Goal: Task Accomplishment & Management: Manage account settings

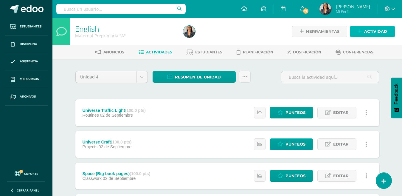
click at [361, 34] on link "Actividad" at bounding box center [372, 32] width 45 height 12
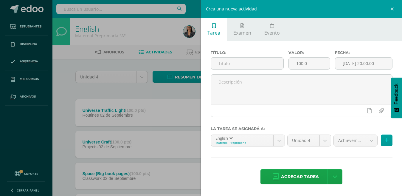
click at [267, 67] on input "text" at bounding box center [247, 63] width 72 height 12
type input "Seassons book pages"
click at [374, 141] on body "Estudiantes Disciplina Asistencia Mis cursos Archivos Soporte Ayuda Reportar un…" at bounding box center [201, 130] width 402 height 260
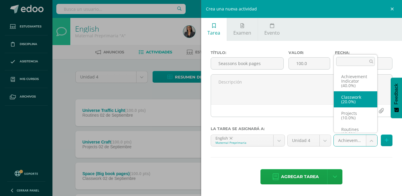
select select "204960"
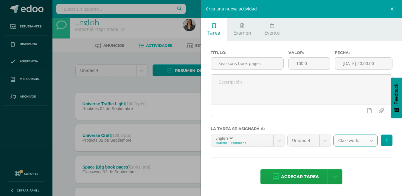
scroll to position [11, 0]
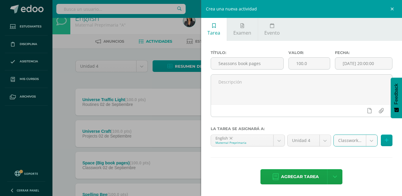
click at [287, 175] on span "Agregar tarea" at bounding box center [300, 176] width 38 height 15
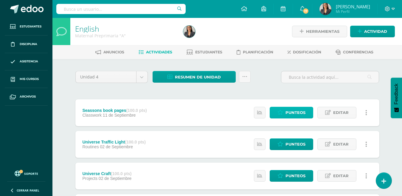
click at [301, 111] on span "Punteos" at bounding box center [295, 112] width 20 height 11
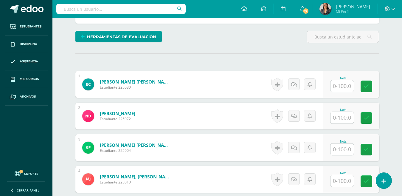
scroll to position [137, 0]
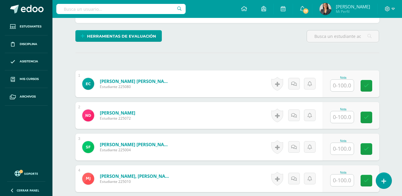
click at [338, 86] on input "text" at bounding box center [341, 86] width 23 height 12
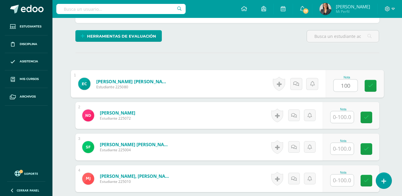
type input "100"
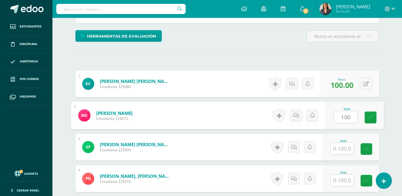
type input "100"
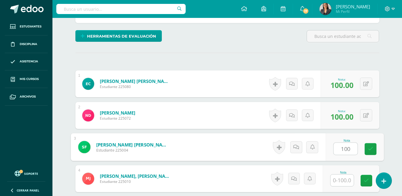
type input "100"
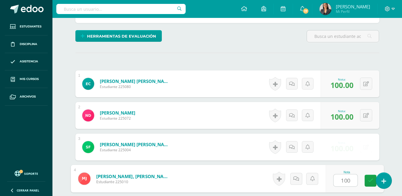
type input "100"
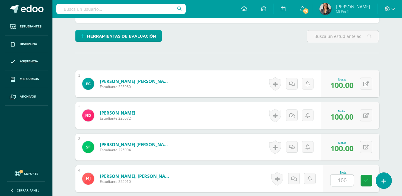
scroll to position [250, 0]
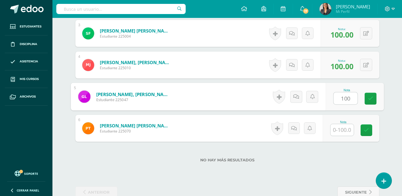
type input "100"
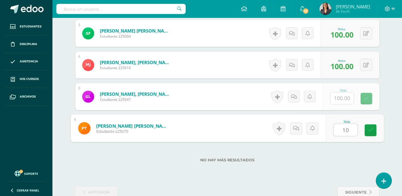
type input "100"
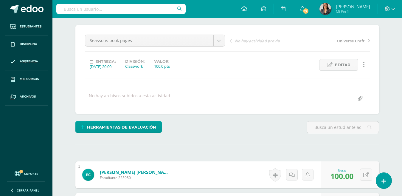
scroll to position [30, 0]
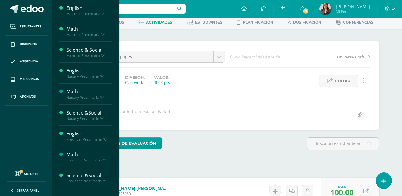
click at [89, 35] on div "Maternal Preprimaria "A"" at bounding box center [88, 34] width 45 height 4
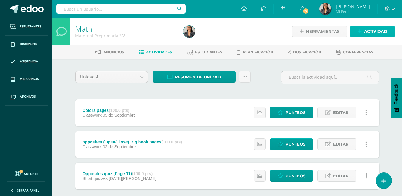
click at [362, 32] on link "Actividad" at bounding box center [372, 32] width 45 height 12
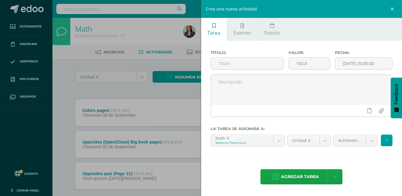
click at [266, 63] on input "text" at bounding box center [247, 63] width 72 height 12
type input "Colors (Graphic organizer ) The Hand"
click at [372, 139] on body "Estudiantes Disciplina Asistencia Mis cursos Archivos Soporte Ayuda Reportar un…" at bounding box center [201, 114] width 402 height 229
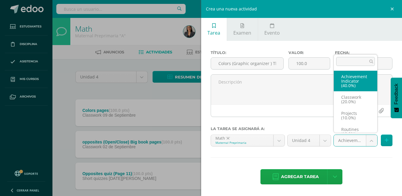
scroll to position [7, 0]
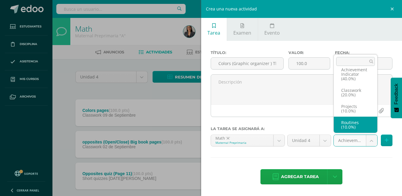
select select "204976"
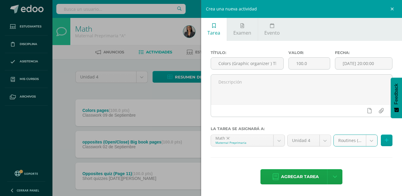
click at [299, 174] on span "Agregar tarea" at bounding box center [300, 176] width 38 height 15
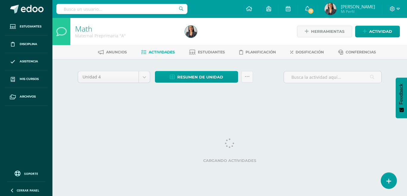
click at [407, 111] on html "Tarea asignada exitosamente Estudiantes Disciplina Asistencia Mis cursos Archiv…" at bounding box center [203, 55] width 407 height 111
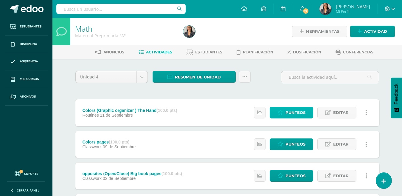
click at [283, 111] on icon at bounding box center [280, 112] width 6 height 5
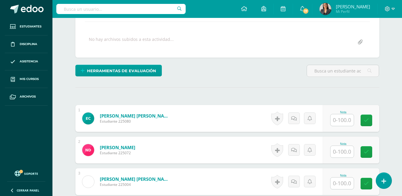
scroll to position [103, 0]
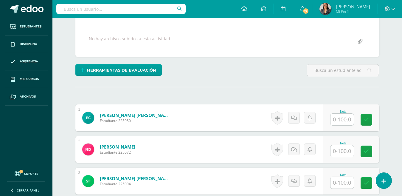
click at [337, 123] on input "text" at bounding box center [341, 119] width 23 height 12
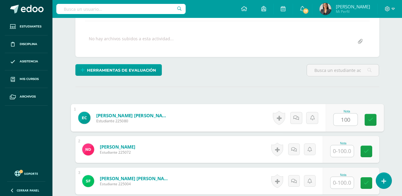
type input "100"
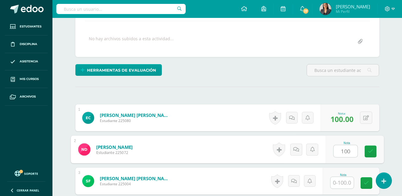
type input "100"
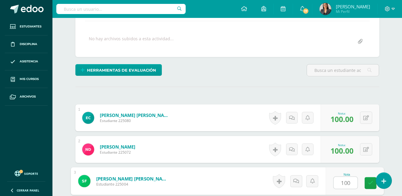
type input "100"
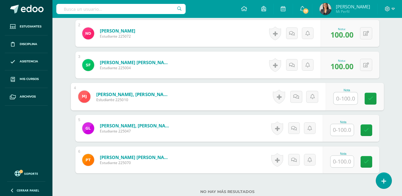
click at [348, 132] on input "text" at bounding box center [341, 130] width 23 height 12
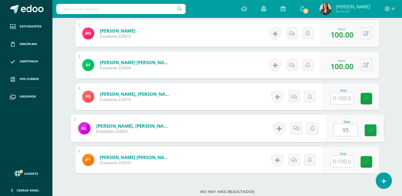
type input "95"
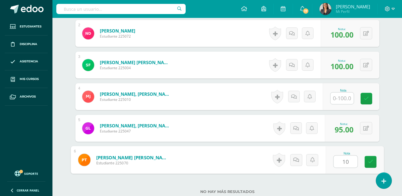
type input "100"
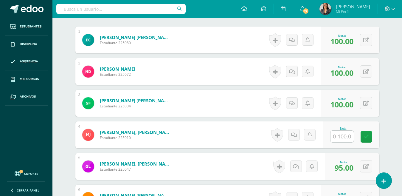
scroll to position [0, 0]
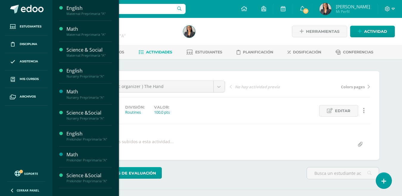
click at [25, 80] on span "Mis cursos" at bounding box center [29, 79] width 19 height 5
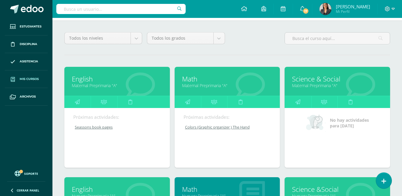
scroll to position [46, 0]
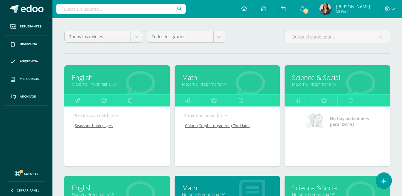
click at [365, 85] on link "Maternal Preprimaria "A"" at bounding box center [337, 84] width 91 height 6
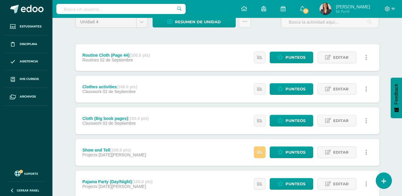
scroll to position [56, 0]
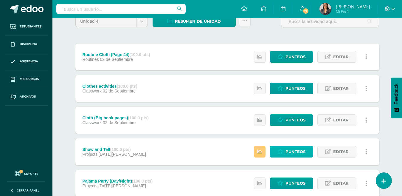
click at [288, 153] on span "Punteos" at bounding box center [295, 151] width 20 height 11
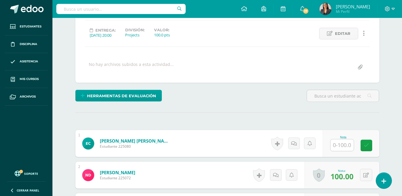
scroll to position [77, 0]
click at [348, 145] on input "text" at bounding box center [341, 145] width 23 height 12
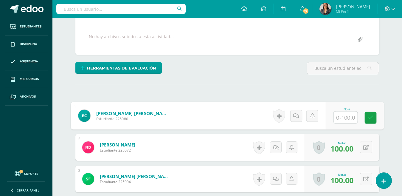
scroll to position [151, 0]
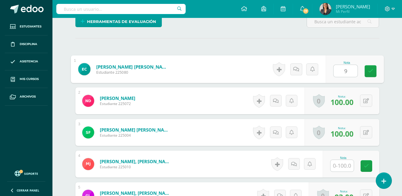
type input "98"
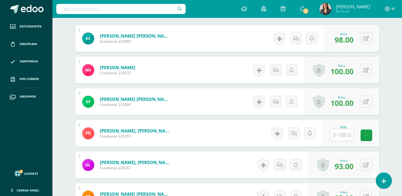
scroll to position [197, 0]
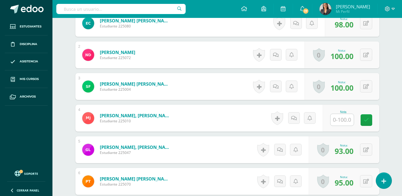
click at [341, 118] on input "text" at bounding box center [341, 120] width 23 height 12
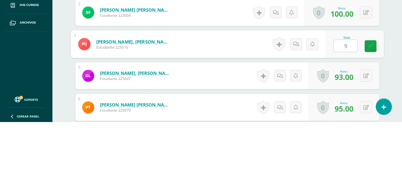
type input "90"
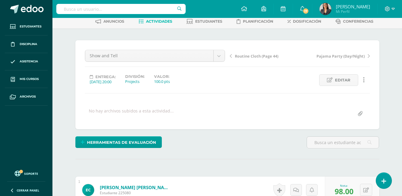
scroll to position [0, 0]
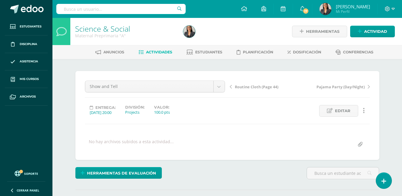
click at [162, 53] on span "Actividades" at bounding box center [159, 52] width 26 height 4
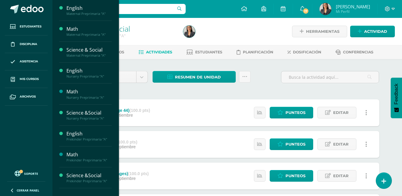
click at [90, 75] on div "Nursery Preprimaria "A"" at bounding box center [88, 76] width 45 height 4
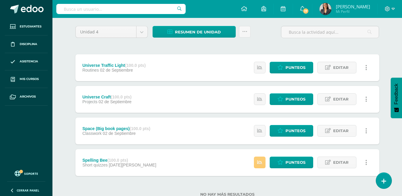
scroll to position [65, 0]
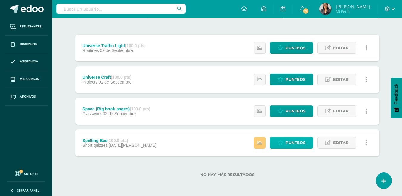
click at [288, 146] on span "Punteos" at bounding box center [295, 142] width 20 height 11
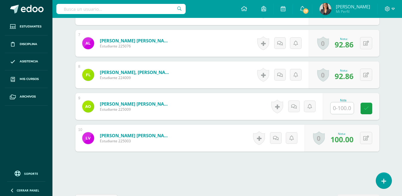
scroll to position [388, 0]
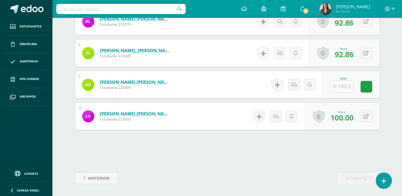
click at [339, 84] on input "text" at bounding box center [341, 86] width 23 height 12
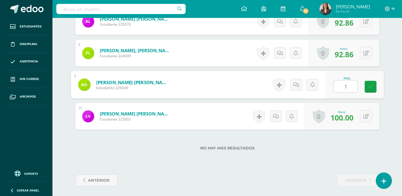
scroll to position [389, 0]
type input "100"
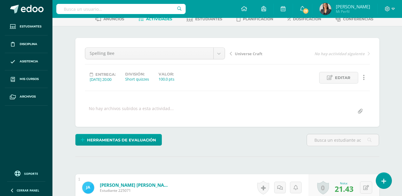
scroll to position [0, 0]
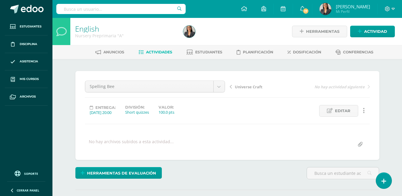
click at [141, 52] on link "Actividades" at bounding box center [156, 52] width 34 height 10
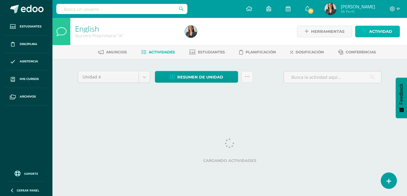
click at [371, 30] on span "Actividad" at bounding box center [380, 31] width 23 height 11
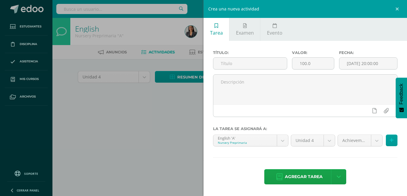
click at [251, 63] on input "text" at bounding box center [250, 63] width 74 height 12
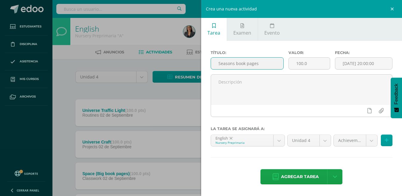
type input "Seasons book pages"
click at [373, 141] on body "Estudiantes Disciplina Asistencia Mis cursos Archivos Soporte Ayuda Reportar un…" at bounding box center [201, 130] width 402 height 260
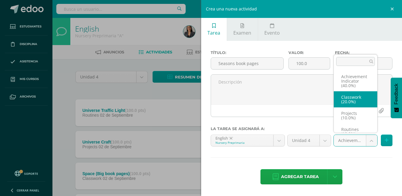
select select "204997"
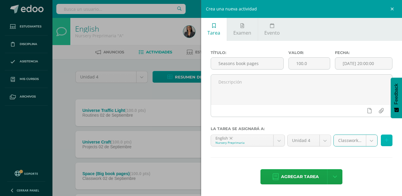
click at [385, 143] on button at bounding box center [387, 140] width 12 height 12
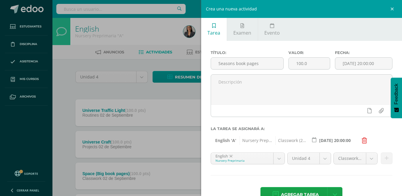
click at [293, 191] on span "Agregar tarea" at bounding box center [300, 194] width 38 height 15
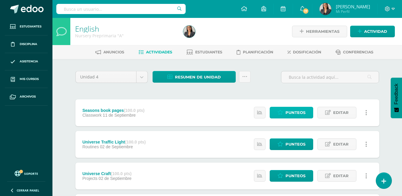
click at [295, 111] on span "Punteos" at bounding box center [295, 112] width 20 height 11
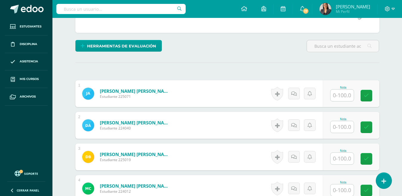
scroll to position [128, 0]
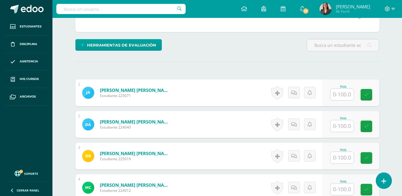
click at [349, 101] on div "Nota" at bounding box center [351, 92] width 57 height 27
click at [349, 97] on input "text" at bounding box center [341, 94] width 23 height 12
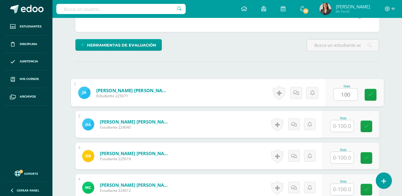
type input "100"
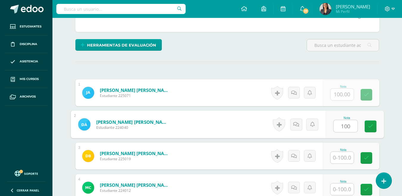
type input "100"
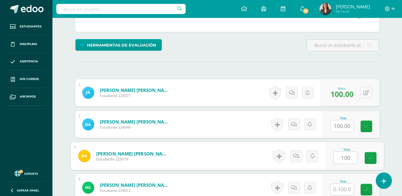
type input "100"
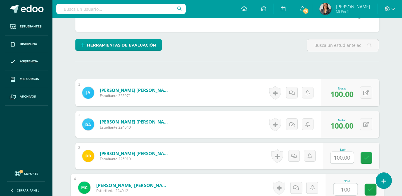
type input "100"
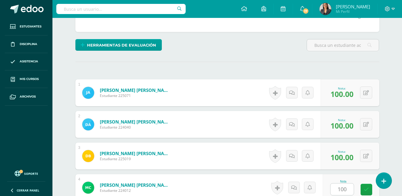
scroll to position [250, 0]
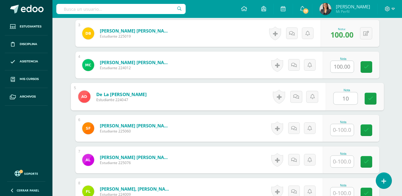
type input "10"
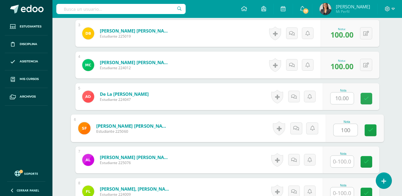
type input "100"
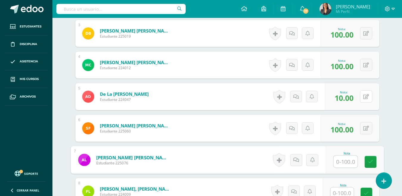
click at [372, 97] on button at bounding box center [366, 96] width 12 height 12
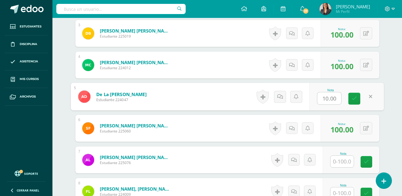
click at [327, 100] on input "10.00" at bounding box center [329, 98] width 24 height 12
type input "100.00"
click at [351, 102] on link at bounding box center [354, 99] width 12 height 12
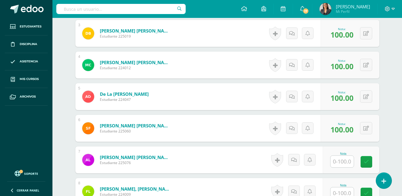
click at [346, 167] on input "text" at bounding box center [341, 161] width 23 height 12
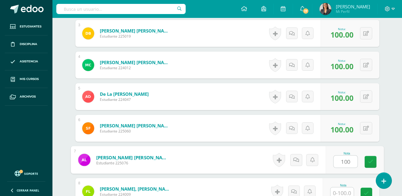
type input "100"
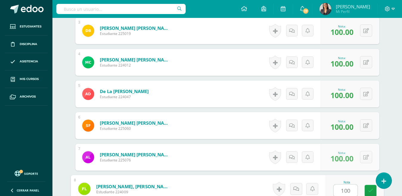
type input "100"
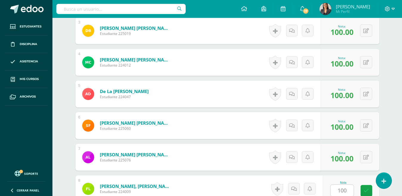
scroll to position [377, 0]
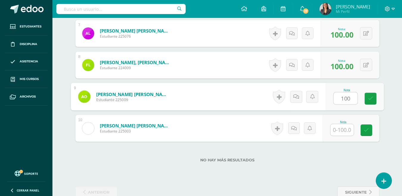
type input "100"
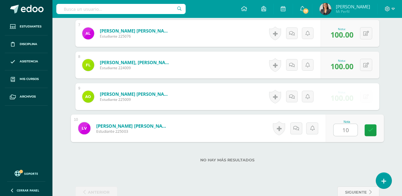
type input "100"
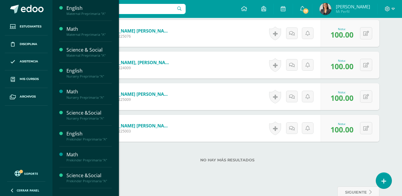
click at [82, 91] on div "Math" at bounding box center [88, 91] width 45 height 7
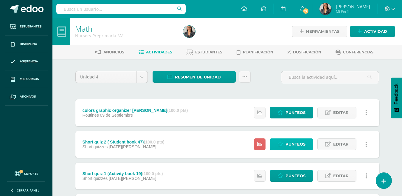
click at [300, 146] on span "Punteos" at bounding box center [295, 144] width 20 height 11
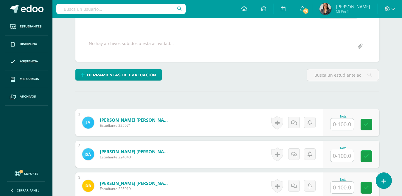
scroll to position [98, 0]
click at [348, 122] on input "text" at bounding box center [341, 125] width 23 height 12
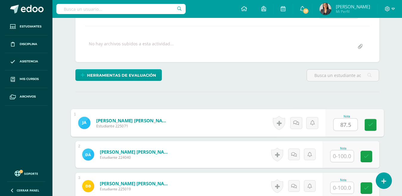
type input "87.5"
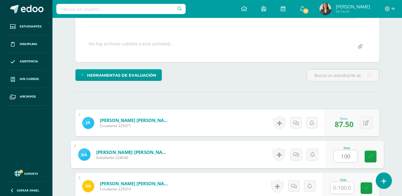
type input "100"
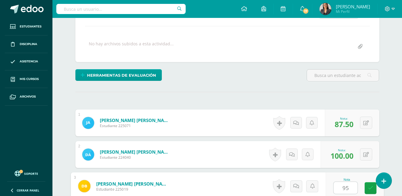
type input "95"
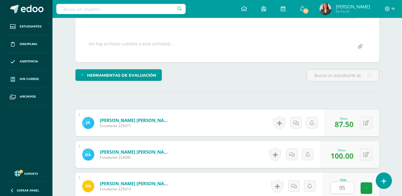
scroll to position [219, 0]
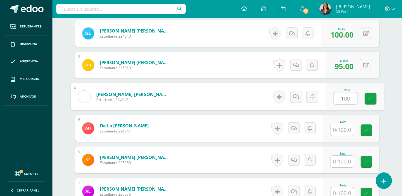
type input "100"
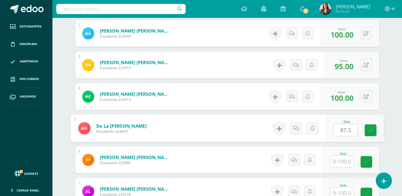
type input "87.5"
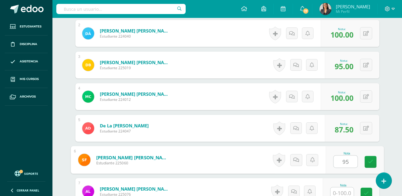
type input "95"
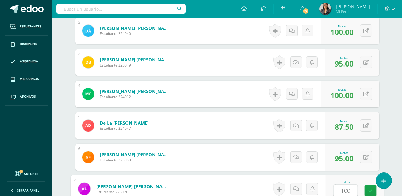
type input "100"
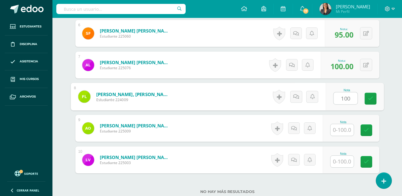
type input "100"
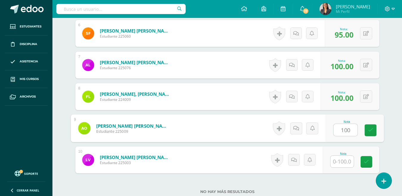
type input "100"
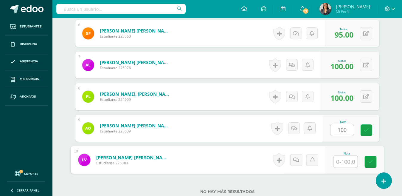
type input "2"
type input "100"
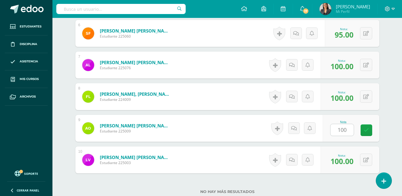
click at [363, 129] on link at bounding box center [366, 130] width 12 height 12
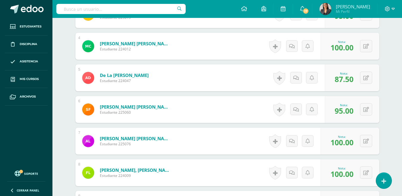
scroll to position [0, 0]
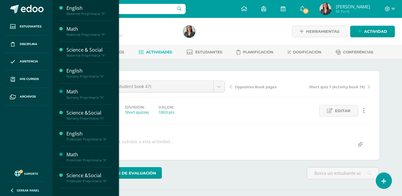
click at [26, 77] on span "Mis cursos" at bounding box center [29, 79] width 19 height 5
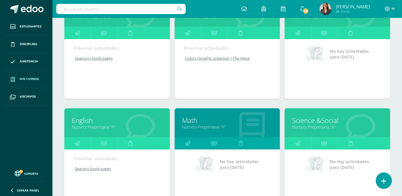
scroll to position [115, 0]
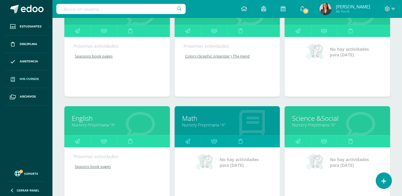
click at [219, 119] on link "Math" at bounding box center [227, 117] width 91 height 9
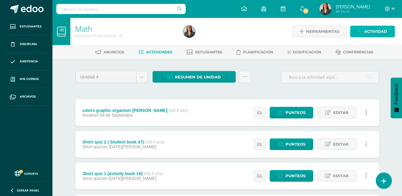
click at [356, 30] on link "Actividad" at bounding box center [372, 32] width 45 height 12
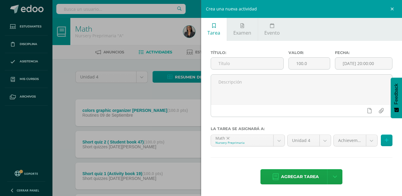
click at [234, 64] on input "text" at bounding box center [247, 63] width 72 height 12
type input "Numbers Craft"
click at [370, 149] on div "Achievement Indicator (40.0%) Achievement Indicator (40.0%) Classwork (20.0%) P…" at bounding box center [362, 142] width 61 height 17
click at [371, 138] on body "Estudiantes Disciplina Asistencia Mis cursos Archivos Soporte Ayuda Reportar un…" at bounding box center [201, 130] width 402 height 260
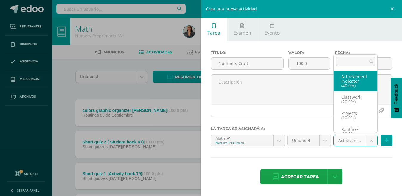
scroll to position [7, 0]
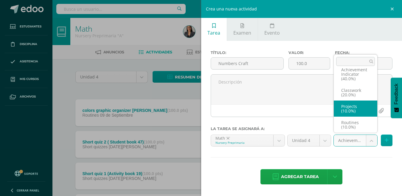
select select "205004"
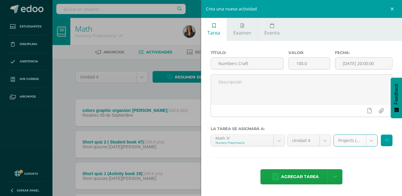
click at [316, 176] on span "Agregar tarea" at bounding box center [300, 176] width 38 height 15
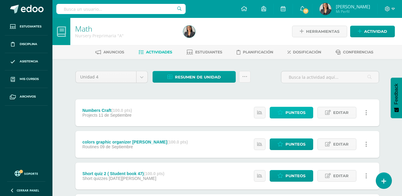
click at [297, 108] on span "Punteos" at bounding box center [295, 112] width 20 height 11
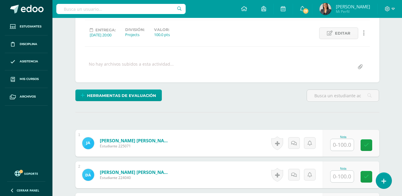
scroll to position [78, 0]
click at [346, 147] on input "text" at bounding box center [341, 145] width 23 height 12
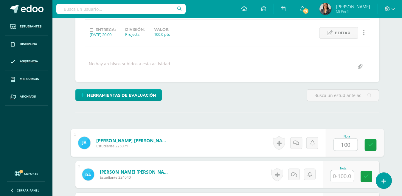
type input "100"
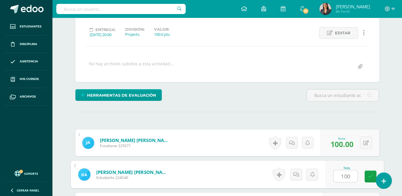
type input "100"
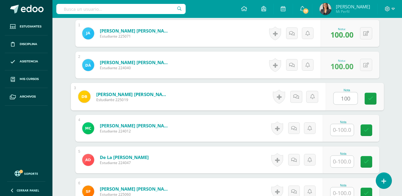
type input "100"
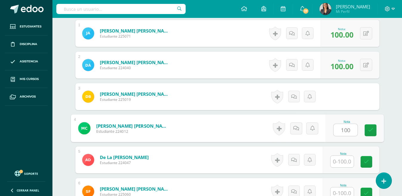
type input "100"
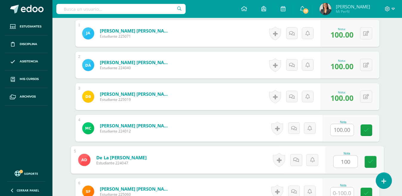
type input "100"
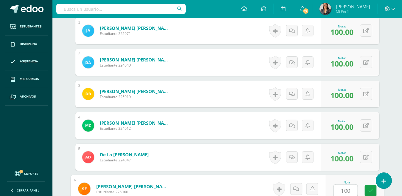
type input "100"
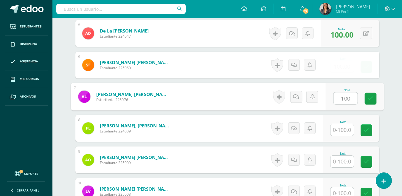
type input "100"
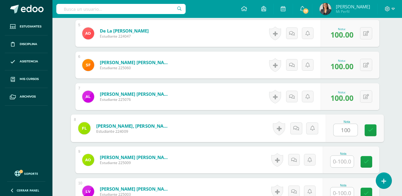
type input "100"
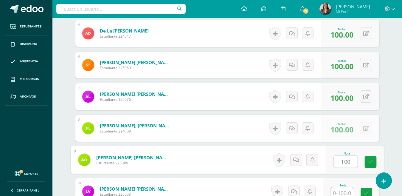
type input "100"
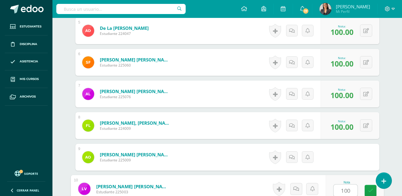
type input "100"
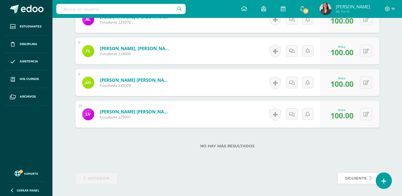
scroll to position [0, 0]
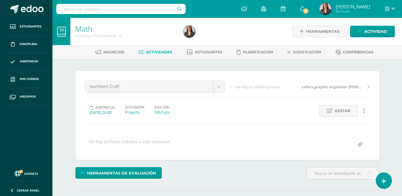
click at [41, 82] on link "Mis cursos" at bounding box center [26, 79] width 43 height 18
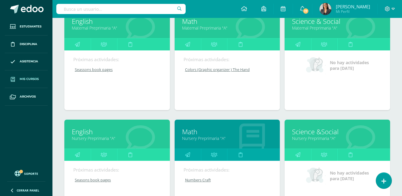
scroll to position [180, 0]
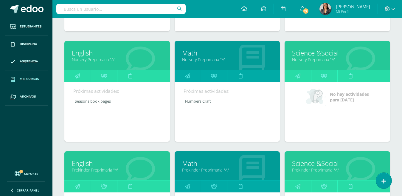
click at [330, 49] on link "Science &Social" at bounding box center [337, 52] width 91 height 9
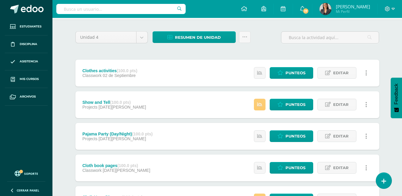
scroll to position [27, 0]
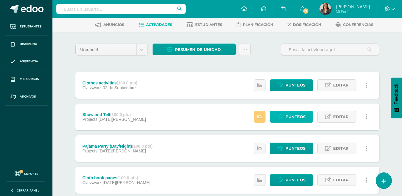
click at [300, 119] on span "Punteos" at bounding box center [295, 116] width 20 height 11
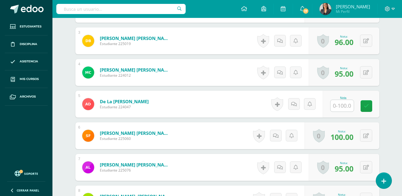
scroll to position [244, 0]
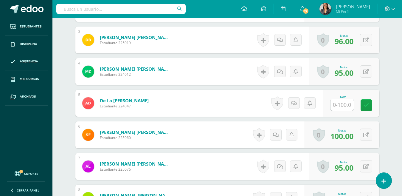
click at [347, 105] on input "text" at bounding box center [341, 105] width 23 height 12
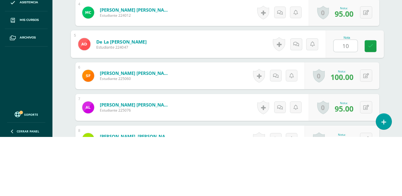
type input "100"
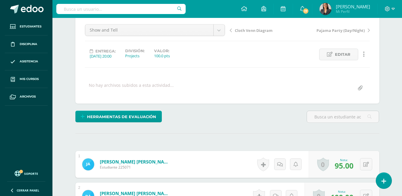
scroll to position [0, 0]
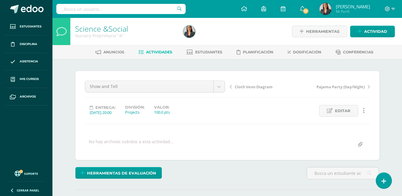
click at [150, 52] on span "Actividades" at bounding box center [159, 52] width 26 height 4
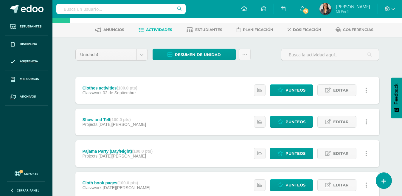
scroll to position [96, 0]
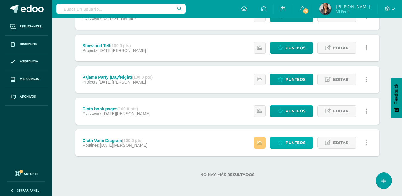
click at [297, 141] on span "Punteos" at bounding box center [295, 142] width 20 height 11
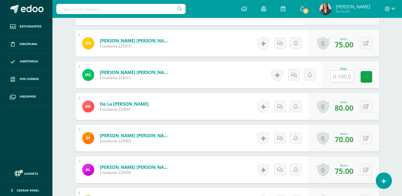
scroll to position [229, 0]
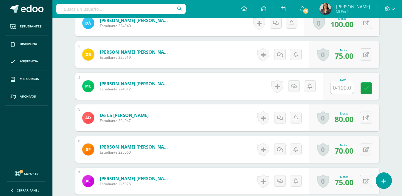
click at [348, 88] on input "text" at bounding box center [341, 88] width 23 height 12
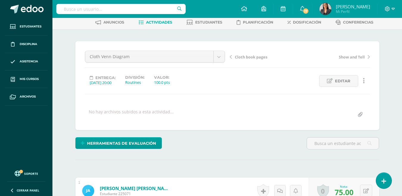
scroll to position [28, 0]
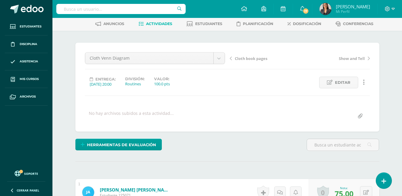
click at [345, 81] on span "Editar" at bounding box center [342, 82] width 15 height 11
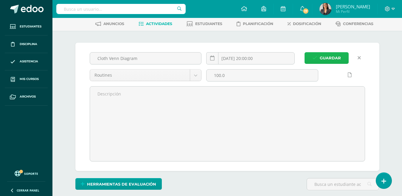
click at [329, 58] on span "Guardar" at bounding box center [330, 57] width 21 height 11
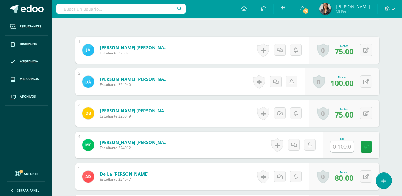
scroll to position [174, 0]
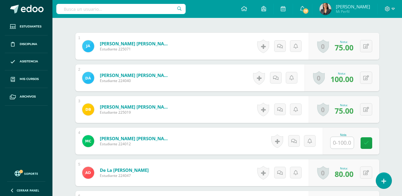
click at [346, 144] on input "text" at bounding box center [341, 143] width 23 height 12
type input "95"
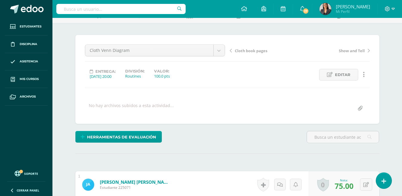
scroll to position [0, 0]
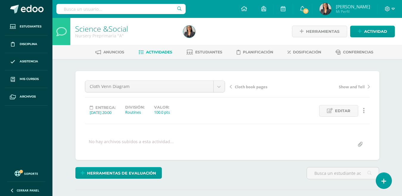
click at [163, 56] on link "Actividades" at bounding box center [156, 52] width 34 height 10
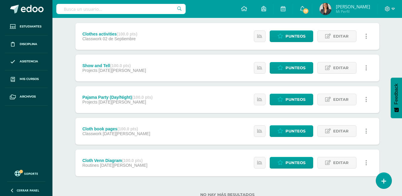
scroll to position [62, 0]
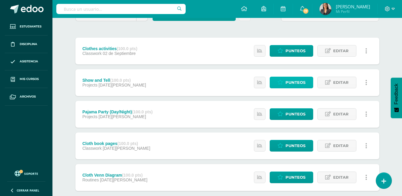
click at [293, 83] on span "Punteos" at bounding box center [295, 82] width 20 height 11
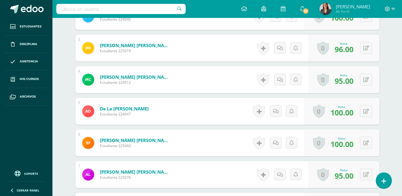
scroll to position [237, 0]
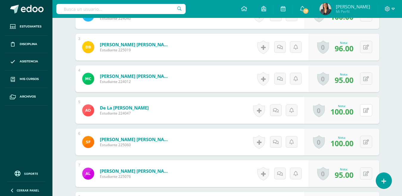
click at [371, 109] on button at bounding box center [366, 110] width 12 height 12
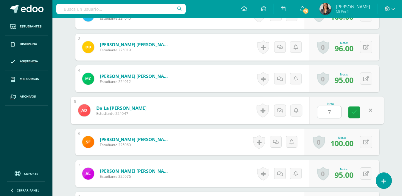
type input "75"
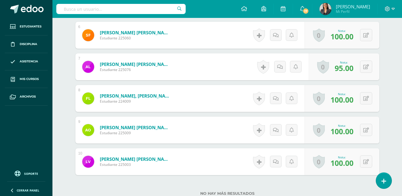
scroll to position [354, 0]
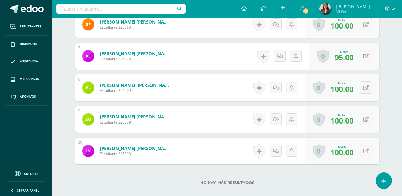
click at [33, 79] on span "Mis cursos" at bounding box center [29, 79] width 19 height 5
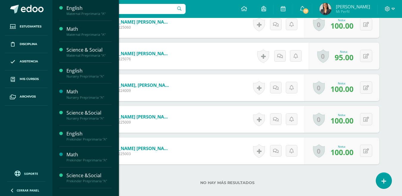
click at [91, 133] on div "English" at bounding box center [88, 133] width 45 height 7
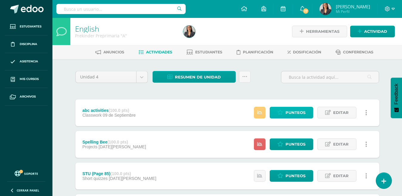
click at [297, 111] on span "Punteos" at bounding box center [295, 112] width 20 height 11
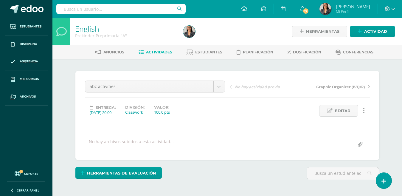
click at [162, 52] on span "Actividades" at bounding box center [159, 52] width 26 height 4
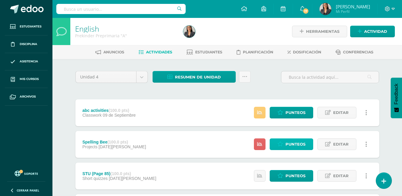
click at [304, 143] on span "Punteos" at bounding box center [295, 144] width 20 height 11
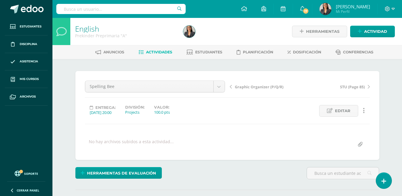
click at [155, 52] on span "Actividades" at bounding box center [159, 52] width 26 height 4
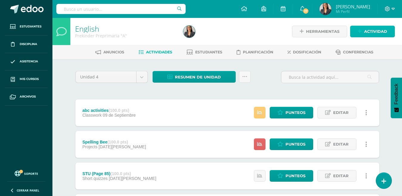
click at [374, 35] on span "Actividad" at bounding box center [375, 31] width 23 height 11
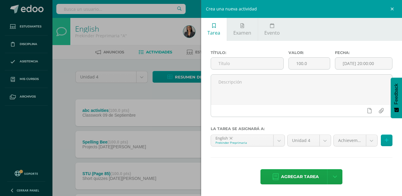
click at [239, 61] on input "text" at bounding box center [247, 63] width 72 height 12
type input "Show and Tell"
click at [374, 141] on body "Estudiantes Disciplina Asistencia Mis cursos Archivos Soporte Ayuda Reportar un…" at bounding box center [201, 130] width 402 height 260
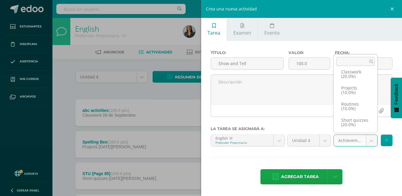
scroll to position [13, 0]
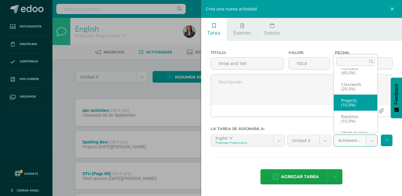
select select "205014"
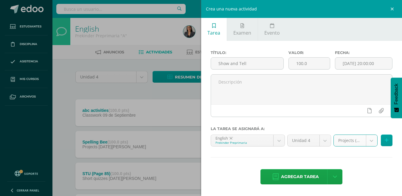
click at [314, 178] on span "Agregar tarea" at bounding box center [300, 176] width 38 height 15
click at [314, 178] on div "Título: Show and Tell Valor: 100.0 Fecha: 2025-09-11 20:00:00 La tarea se asign…" at bounding box center [301, 118] width 201 height 154
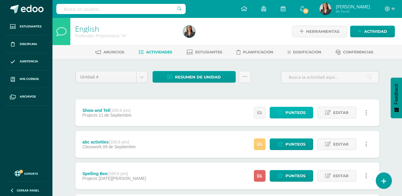
click at [304, 111] on span "Punteos" at bounding box center [295, 112] width 20 height 11
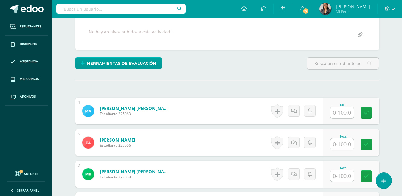
scroll to position [133, 0]
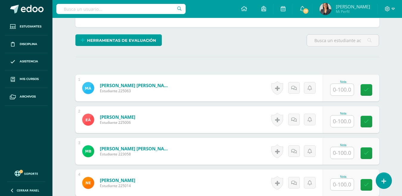
click at [350, 92] on input "text" at bounding box center [341, 90] width 23 height 12
type input "66.64"
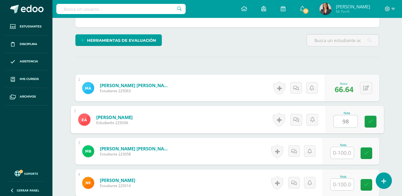
type input "98"
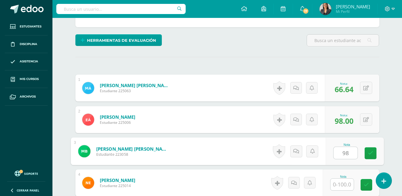
type input "98"
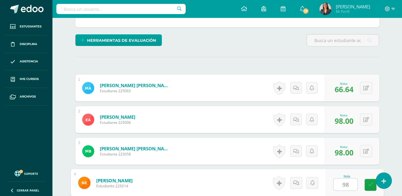
type input "98"
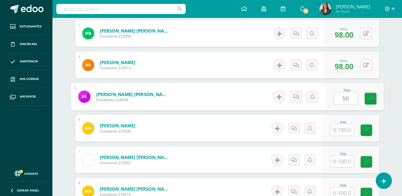
type input "50"
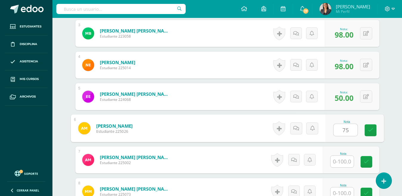
type input "75"
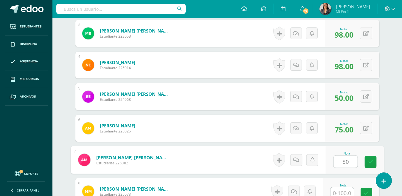
type input "50"
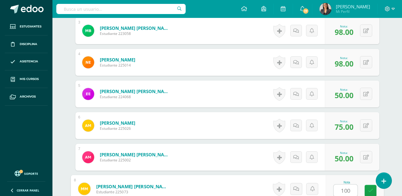
type input "100"
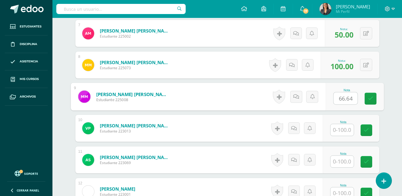
type input "66.64"
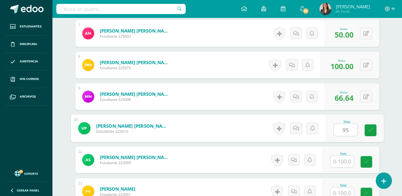
type input "95"
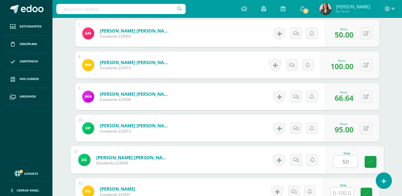
type input "50"
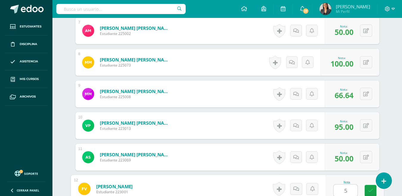
type input "50"
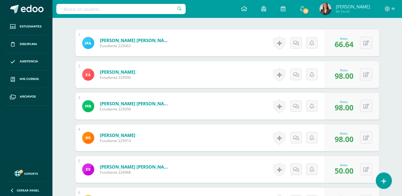
scroll to position [0, 0]
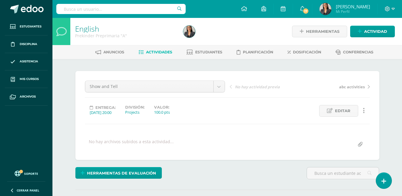
click at [148, 52] on span "Actividades" at bounding box center [159, 52] width 26 height 4
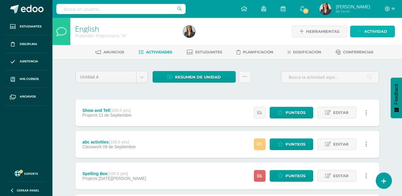
click at [376, 31] on span "Actividad" at bounding box center [375, 31] width 23 height 11
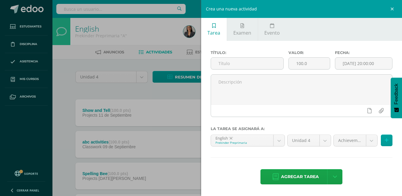
click at [239, 58] on input "text" at bounding box center [247, 63] width 72 height 12
type input "Dictation"
click at [371, 143] on body "Estudiantes Disciplina Asistencia Mis cursos Archivos Soporte Ayuda Reportar un…" at bounding box center [201, 146] width 402 height 292
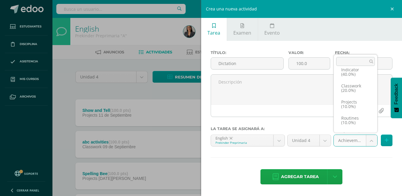
scroll to position [30, 0]
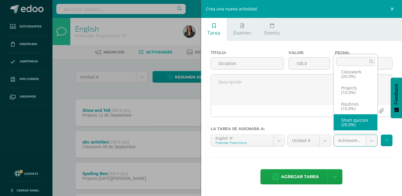
select select "205013"
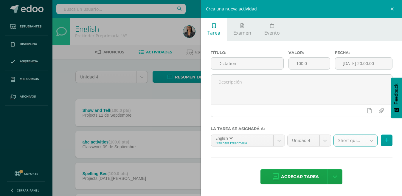
click at [311, 179] on span "Agregar tarea" at bounding box center [300, 176] width 38 height 15
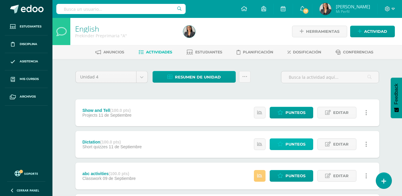
click at [303, 143] on span "Punteos" at bounding box center [295, 144] width 20 height 11
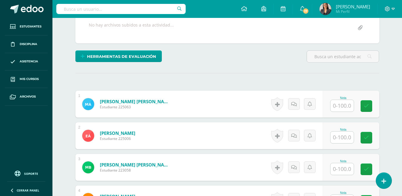
scroll to position [125, 0]
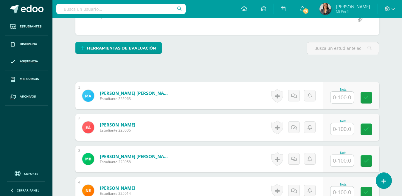
click at [333, 95] on input "text" at bounding box center [341, 97] width 23 height 12
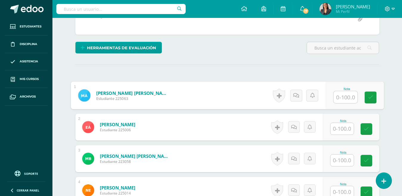
click at [335, 127] on input "text" at bounding box center [341, 129] width 23 height 12
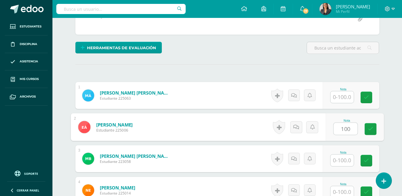
type input "100"
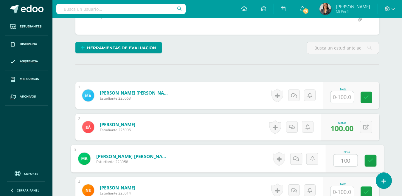
type input "100"
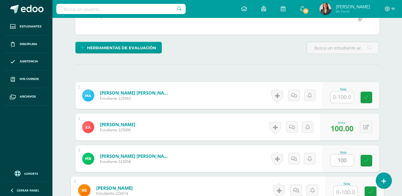
scroll to position [127, 0]
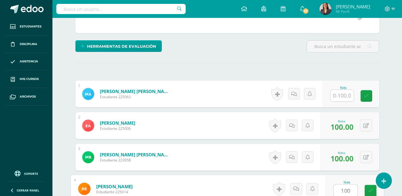
type input "100"
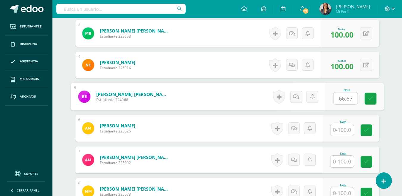
type input "66.67"
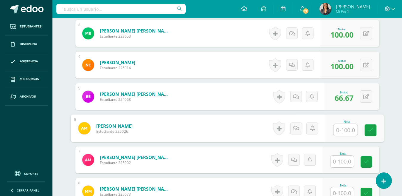
click at [350, 160] on input "text" at bounding box center [341, 161] width 23 height 12
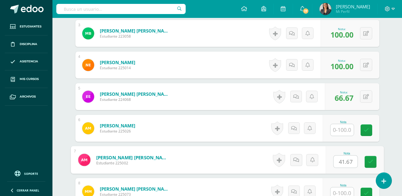
type input "41.67"
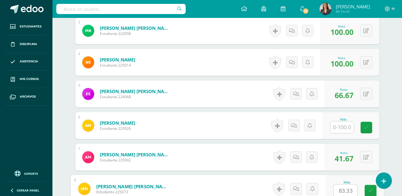
type input "83.33"
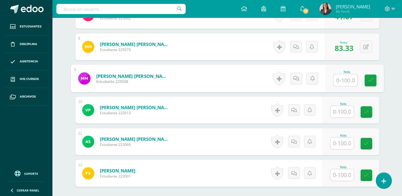
scroll to position [438, 0]
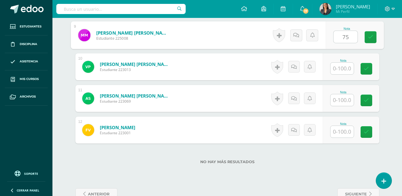
type input "75"
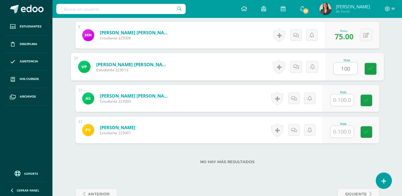
type input "100"
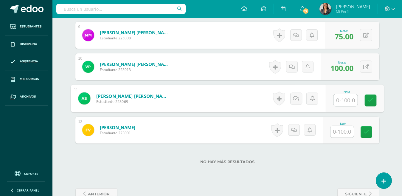
click at [342, 131] on input "text" at bounding box center [341, 132] width 23 height 12
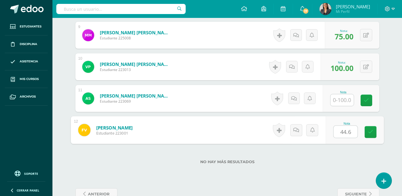
type input "44.67"
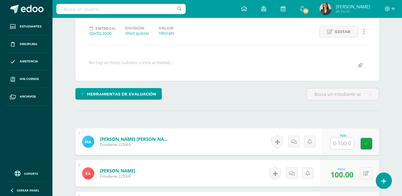
scroll to position [0, 0]
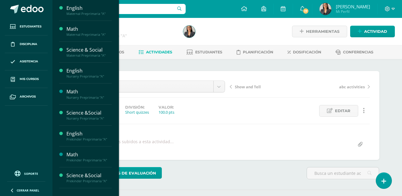
click at [74, 158] on div "Prekinder Preprimaria "A"" at bounding box center [88, 160] width 45 height 4
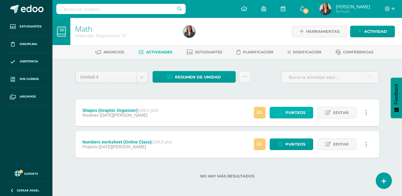
click at [301, 113] on span "Punteos" at bounding box center [295, 112] width 20 height 11
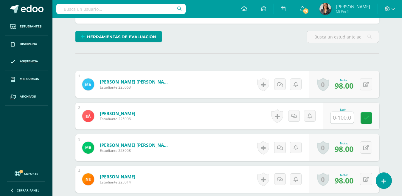
scroll to position [145, 0]
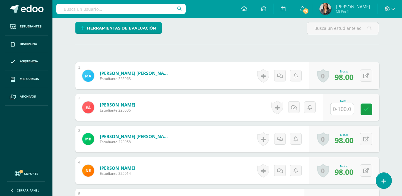
click at [342, 113] on input "text" at bounding box center [341, 109] width 23 height 12
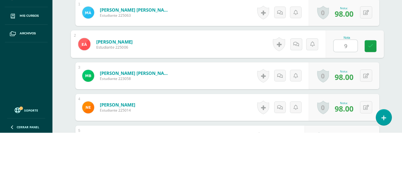
type input "95"
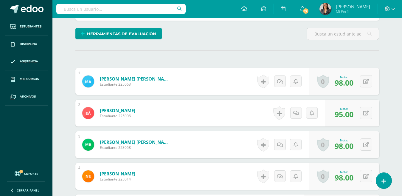
scroll to position [0, 0]
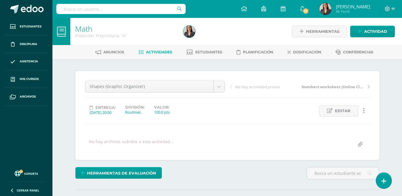
click at [161, 50] on span "Actividades" at bounding box center [159, 52] width 26 height 4
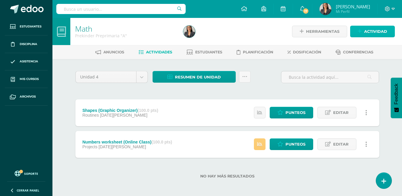
click at [366, 35] on span "Actividad" at bounding box center [375, 31] width 23 height 11
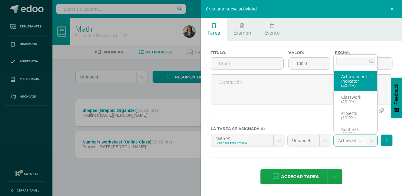
click at [365, 139] on body "Estudiantes Disciplina Asistencia Mis cursos Archivos Soporte Ayuda Reportar un…" at bounding box center [201, 98] width 402 height 197
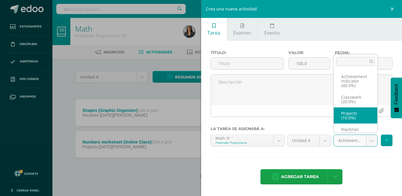
scroll to position [7, 0]
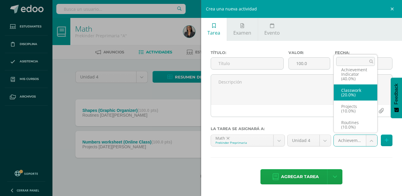
select select "205022"
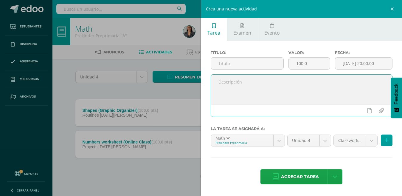
click at [294, 82] on textarea at bounding box center [301, 89] width 181 height 30
click at [247, 62] on input "text" at bounding box center [247, 63] width 72 height 12
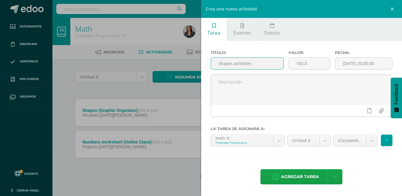
type input "shapes activities"
click at [304, 181] on span "Agregar tarea" at bounding box center [300, 176] width 38 height 15
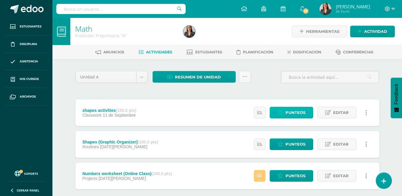
click at [295, 111] on span "Punteos" at bounding box center [295, 112] width 20 height 11
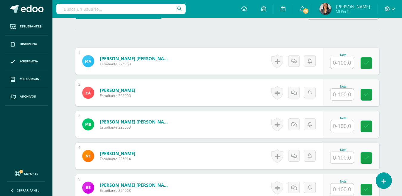
scroll to position [158, 0]
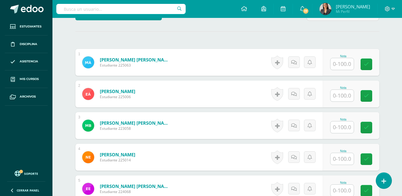
click at [346, 68] on input "text" at bounding box center [341, 64] width 23 height 12
type input "99"
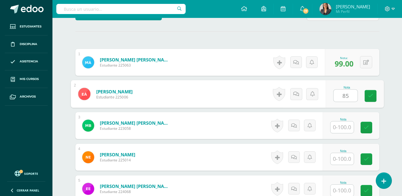
type input "85"
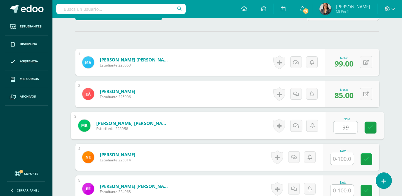
type input "99"
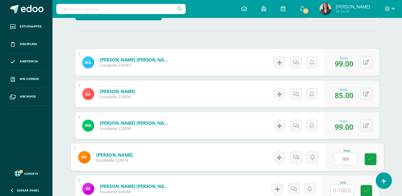
type input "99"
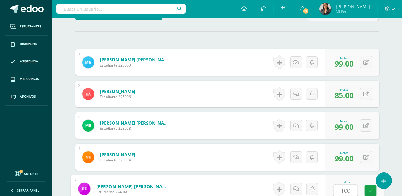
type input "100"
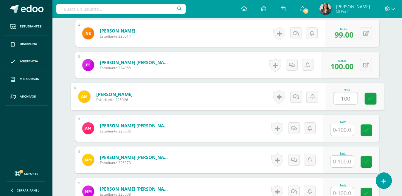
type input "100"
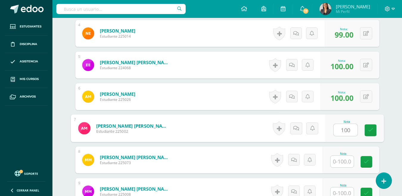
type input "100"
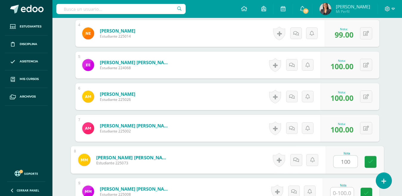
type input "100"
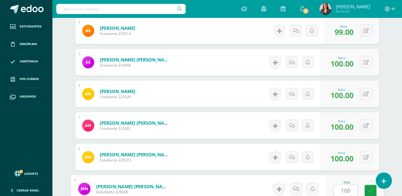
type input "100"
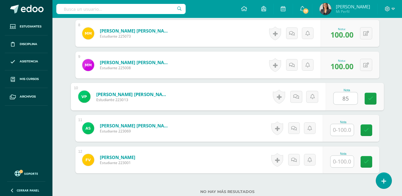
type input "85"
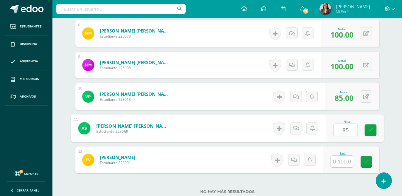
type input "85"
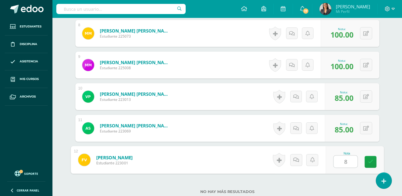
type input "85"
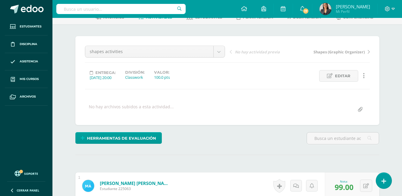
scroll to position [0, 0]
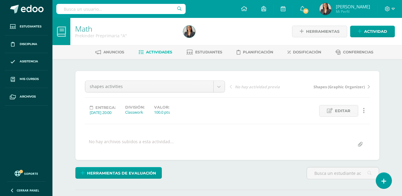
click at [158, 52] on span "Actividades" at bounding box center [159, 52] width 26 height 4
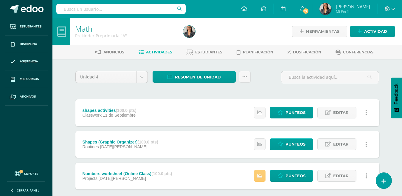
click at [121, 108] on strong "(100.0 pts)" at bounding box center [126, 110] width 21 height 5
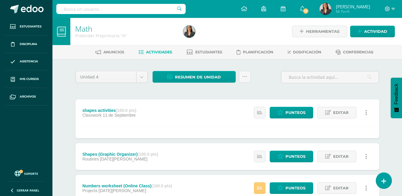
click at [365, 115] on link at bounding box center [366, 113] width 12 height 12
click at [213, 123] on div "shapes activities (100.0 pts) Classwork [DATE] Estatus de Actividad: 0 Estudian…" at bounding box center [227, 112] width 304 height 27
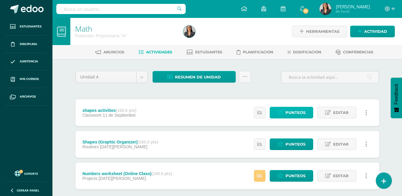
click at [285, 111] on link "Punteos" at bounding box center [291, 113] width 43 height 12
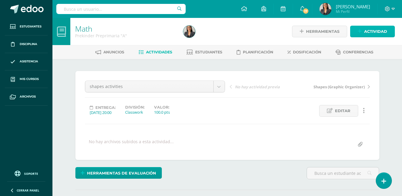
click at [371, 28] on span "Actividad" at bounding box center [375, 31] width 23 height 11
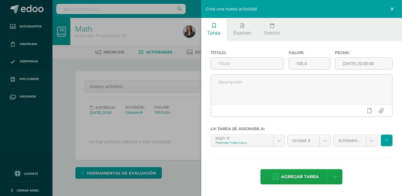
click at [242, 66] on input "text" at bounding box center [247, 63] width 72 height 12
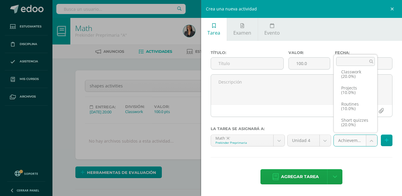
scroll to position [30, 0]
select select "205018"
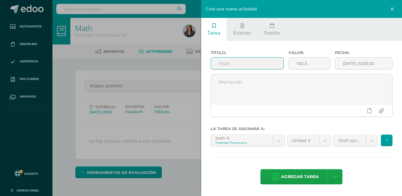
click at [249, 64] on input "text" at bounding box center [247, 63] width 72 height 12
click at [173, 70] on div "Crea una nueva actividad Tarea Examen Evento Título: Valor: 100.0 Fecha: 2025-0…" at bounding box center [201, 98] width 402 height 196
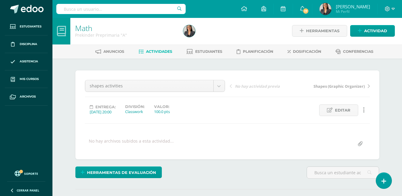
click at [30, 44] on span "Disciplina" at bounding box center [29, 44] width 18 height 5
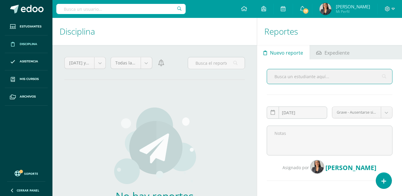
click at [261, 7] on icon at bounding box center [263, 8] width 5 height 5
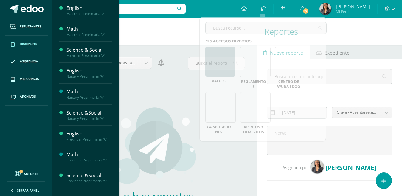
click at [34, 81] on span "Mis cursos" at bounding box center [29, 79] width 19 height 5
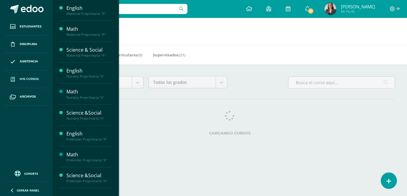
click at [21, 84] on link "Mis cursos" at bounding box center [26, 79] width 43 height 18
click at [26, 77] on span "Mis cursos" at bounding box center [29, 79] width 19 height 5
click at [31, 74] on link "Mis cursos" at bounding box center [26, 79] width 43 height 18
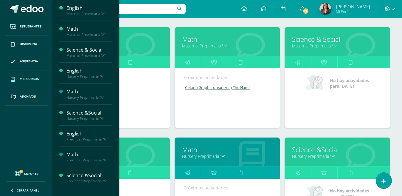
scroll to position [97, 0]
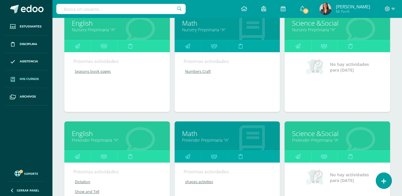
scroll to position [269, 0]
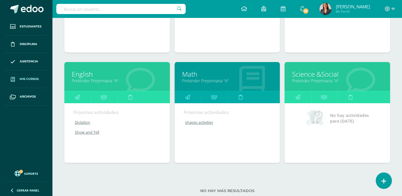
click at [309, 71] on link "Science &Social" at bounding box center [337, 73] width 91 height 9
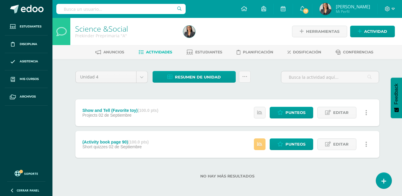
scroll to position [1, 0]
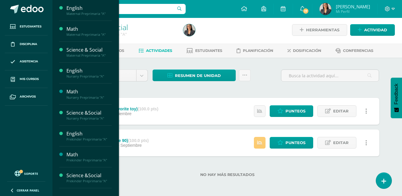
click at [32, 82] on link "Mis cursos" at bounding box center [26, 79] width 43 height 18
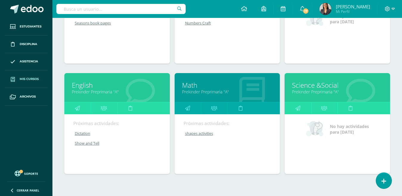
scroll to position [262, 0]
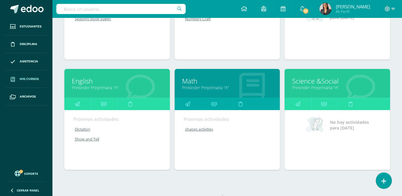
click at [142, 84] on link "English" at bounding box center [117, 80] width 91 height 9
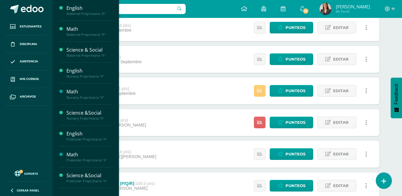
scroll to position [85, 0]
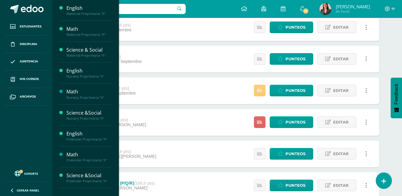
click at [90, 154] on div "Math" at bounding box center [88, 154] width 45 height 7
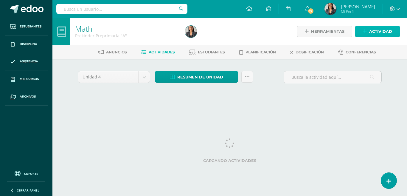
click at [375, 31] on span "Actividad" at bounding box center [380, 31] width 23 height 11
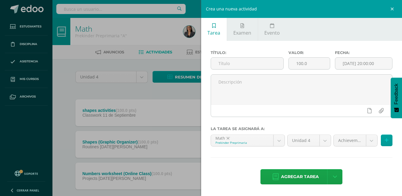
click at [370, 138] on body "Estudiantes Disciplina Asistencia Mis cursos Archivos Soporte Ayuda Reportar un…" at bounding box center [201, 114] width 402 height 229
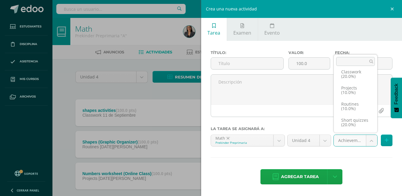
scroll to position [30, 0]
select select "205018"
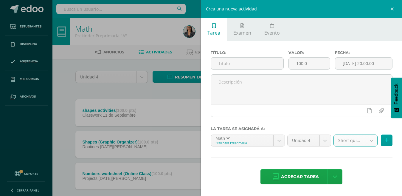
click at [249, 68] on input "text" at bounding box center [247, 63] width 72 height 12
type input "page 63"
click at [293, 181] on span "Agregar tarea" at bounding box center [300, 176] width 38 height 15
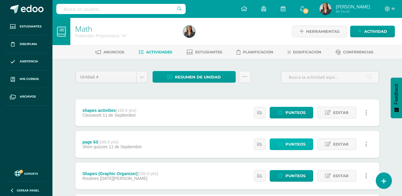
click at [291, 145] on span "Punteos" at bounding box center [295, 144] width 20 height 11
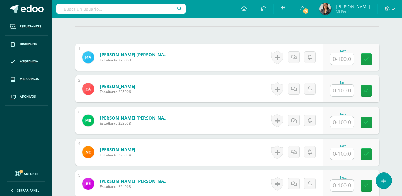
scroll to position [165, 0]
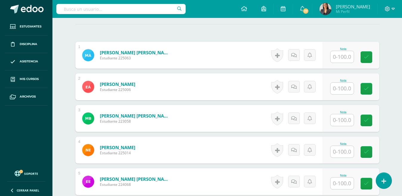
click at [338, 60] on input "text" at bounding box center [341, 57] width 23 height 12
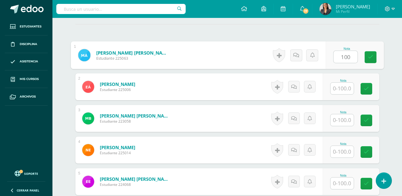
type input "100"
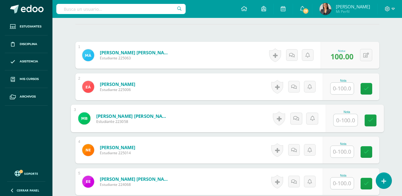
click at [351, 121] on input "text" at bounding box center [345, 120] width 24 height 12
type input "100"
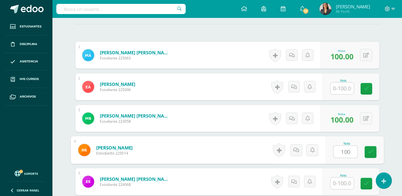
type input "100"
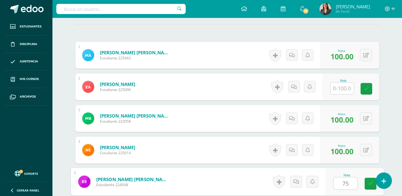
type input "75"
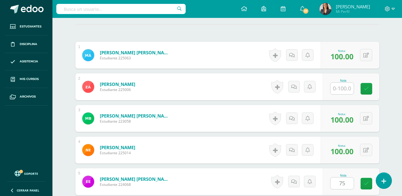
scroll to position [282, 0]
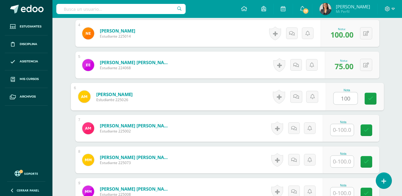
type input "100"
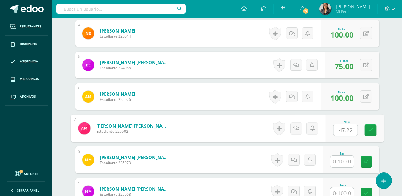
type input "47.22"
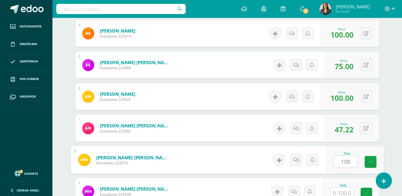
type input "100"
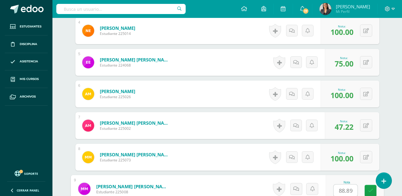
type input "88.89"
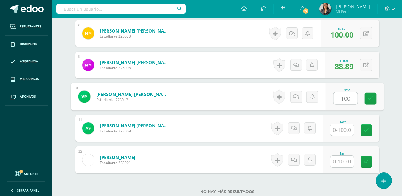
type input "100"
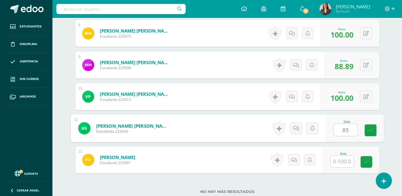
type input "85"
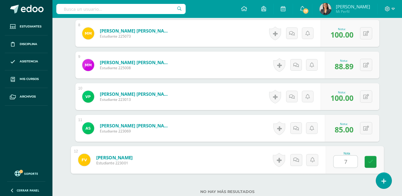
type input "75"
